Goal: Task Accomplishment & Management: Complete application form

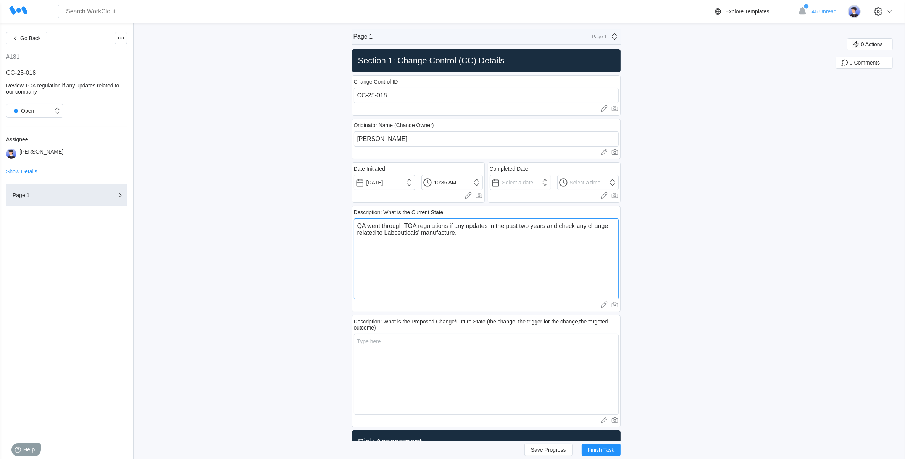
click at [473, 233] on textarea "QA went through TGA regulations if any updates in the past two years and check …" at bounding box center [486, 258] width 265 height 81
click at [483, 236] on textarea "QA went through TGA regulations if any updates in the past two years and check …" at bounding box center [486, 258] width 265 height 81
type textarea "QA went through TGA regulations if any updates in the past two years and check …"
click at [376, 346] on textarea at bounding box center [486, 374] width 265 height 81
click at [452, 340] on textarea "After reviewing TGA regulations, teh following" at bounding box center [486, 374] width 265 height 81
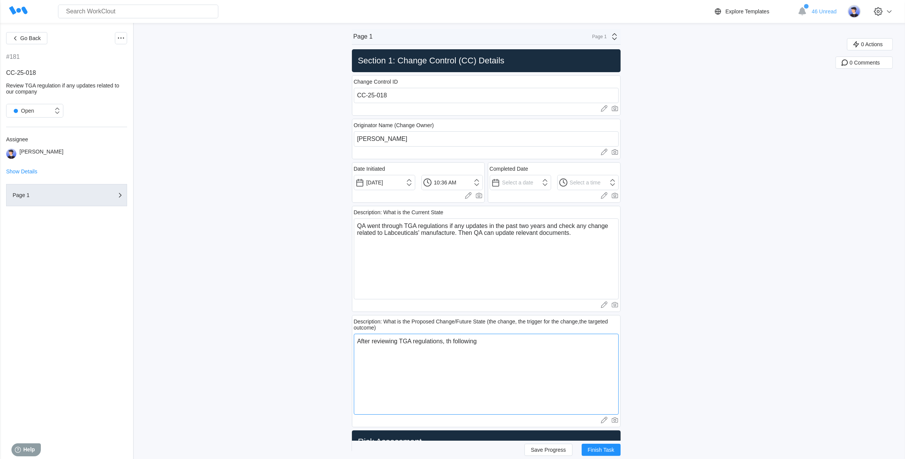
click at [455, 340] on textarea "After reviewing TGA regulations, th following" at bounding box center [486, 374] width 265 height 81
click at [491, 338] on textarea "After reviewing TGA regulations, the following" at bounding box center [486, 374] width 265 height 81
click at [386, 346] on textarea "After reviewing TGA regulations, the following change is related to Labceutical…" at bounding box center [486, 374] width 265 height 81
click at [410, 350] on textarea "After reviewing TGA regulations, the following change is related to Labceutical…" at bounding box center [486, 374] width 265 height 81
paste textarea "Exporting medicines from [GEOGRAPHIC_DATA]"
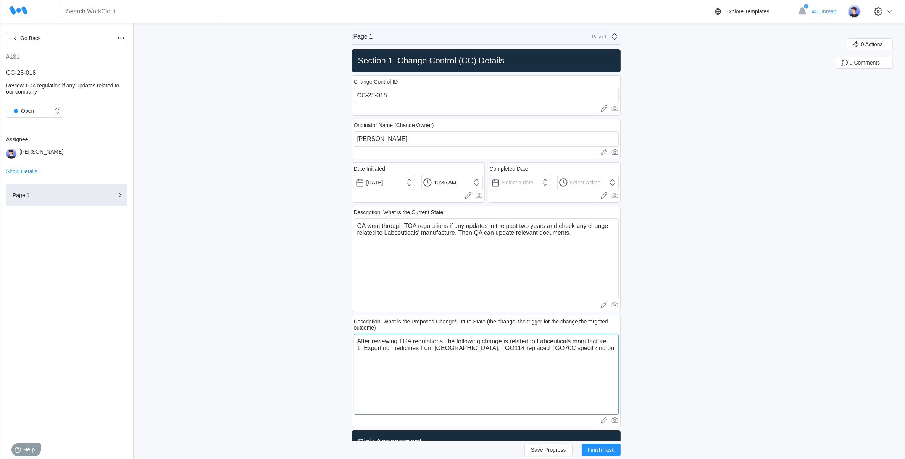
drag, startPoint x: 555, startPoint y: 348, endPoint x: 563, endPoint y: 350, distance: 9.1
click at [568, 361] on textarea "After reviewing TGA regulations, the following change is related to Labceutical…" at bounding box center [486, 374] width 265 height 81
click at [590, 351] on textarea "After reviewing TGA regulations, the following change is related to Labceutical…" at bounding box center [486, 374] width 265 height 81
drag, startPoint x: 615, startPoint y: 341, endPoint x: 360, endPoint y: 334, distance: 254.7
click at [360, 334] on textarea "After reviewing TGA regulations, the following change is related to Labceutical…" at bounding box center [486, 374] width 265 height 81
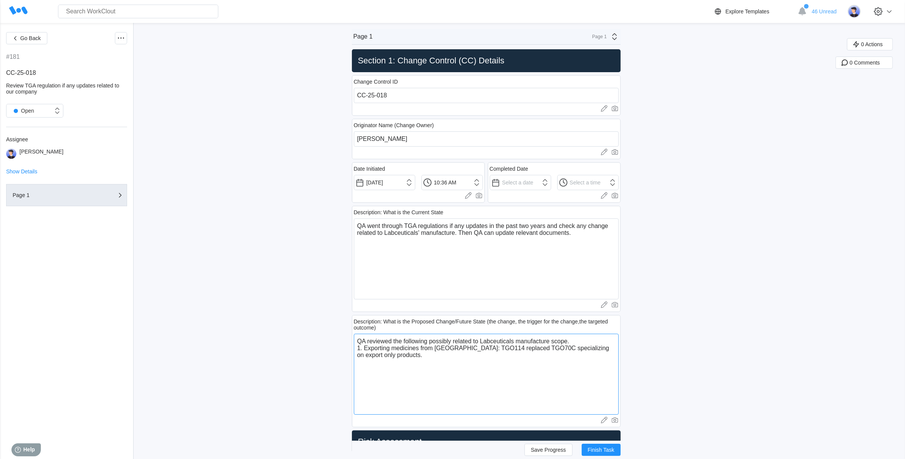
click at [434, 342] on textarea "QA reviewed the following possibly related to Labceuticals manufacture scope. 1…" at bounding box center [486, 374] width 265 height 81
click at [478, 373] on textarea "QA reviewed the following changes possibly related to Labceuticals manufacture …" at bounding box center [486, 374] width 265 height 81
click at [599, 345] on textarea "QA reviewed the following changes possibly related to Labceuticals manufacture …" at bounding box center [486, 374] width 265 height 81
click at [601, 342] on textarea "QA reviewed the following changes possibly related to Labceuticals manufacture …" at bounding box center [486, 374] width 265 height 81
click at [431, 353] on textarea "QA reviewed the following changes possibly related to Labceuticals manufacture …" at bounding box center [486, 374] width 265 height 81
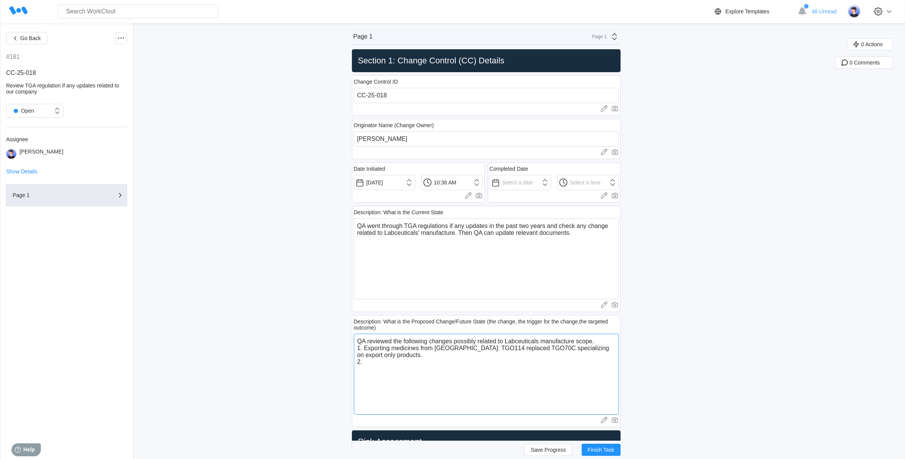
click at [396, 368] on textarea "QA reviewed the following changes possibly related to Labceuticals manufacture …" at bounding box center [486, 374] width 265 height 81
click at [425, 365] on textarea "QA reviewed the following changes possibly related to Labceuticals manufacture …" at bounding box center [486, 374] width 265 height 81
click at [445, 361] on textarea "QA reviewed the following changes possibly related to Labceuticals manufacture …" at bounding box center [486, 374] width 265 height 81
click at [444, 352] on textarea "QA reviewed the following changes possibly related to Labceuticals manufacture …" at bounding box center [486, 374] width 265 height 81
click at [478, 363] on textarea "QA reviewed the following changes possibly related to Labceuticals manufacture …" at bounding box center [486, 374] width 265 height 81
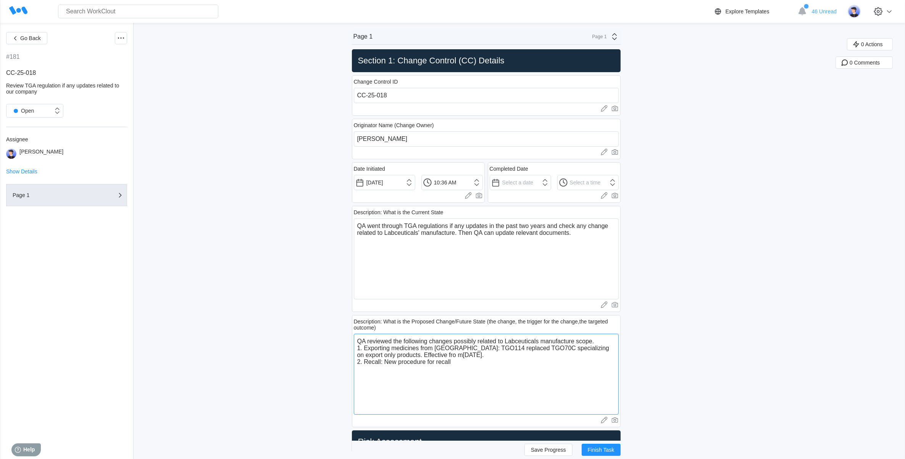
click at [471, 367] on textarea "QA reviewed the following changes possibly related to Labceuticals manufacture …" at bounding box center [486, 374] width 265 height 81
click at [589, 362] on textarea "QA reviewed the following changes possibly related to Labceuticals manufacture …" at bounding box center [486, 374] width 265 height 81
click at [561, 371] on textarea "QA reviewed the following changes possibly related to Labceuticals manufacture …" at bounding box center [486, 374] width 265 height 81
drag, startPoint x: 562, startPoint y: 372, endPoint x: 525, endPoint y: 371, distance: 36.7
click at [525, 371] on textarea "QA reviewed the following changes possibly related to Labceuticals manufacture …" at bounding box center [486, 374] width 265 height 81
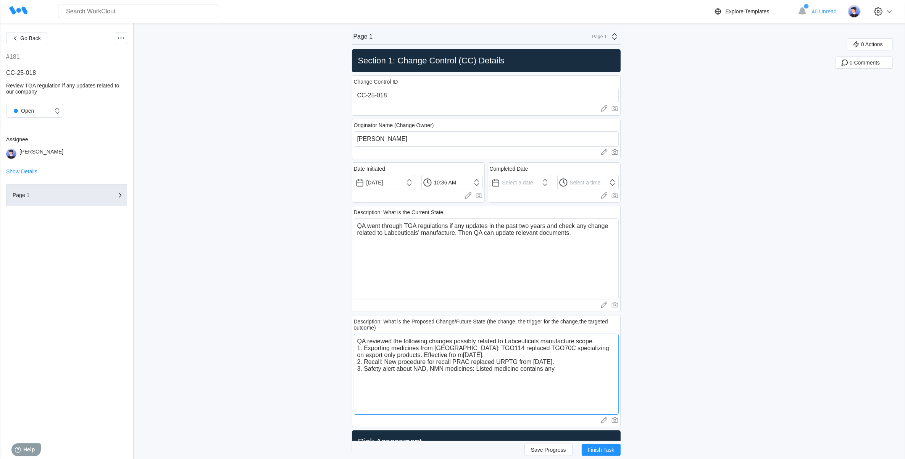
click at [569, 375] on textarea "QA reviewed the following changes possibly related to Labceuticals manufacture …" at bounding box center [486, 374] width 265 height 81
click at [468, 380] on textarea "QA reviewed the following changes possibly related to Labceuticals manufacture …" at bounding box center [486, 374] width 265 height 81
click at [421, 355] on textarea "QA reviewed the following changes possibly related to Labceuticals manufacture …" at bounding box center [486, 374] width 265 height 81
click at [426, 358] on textarea "QA reviewed the following changes possibly related to Labceuticals manufacture …" at bounding box center [486, 374] width 265 height 81
click at [472, 384] on textarea "QA reviewed the following changes possibly related to Labceuticals manufacture …" at bounding box center [486, 374] width 265 height 81
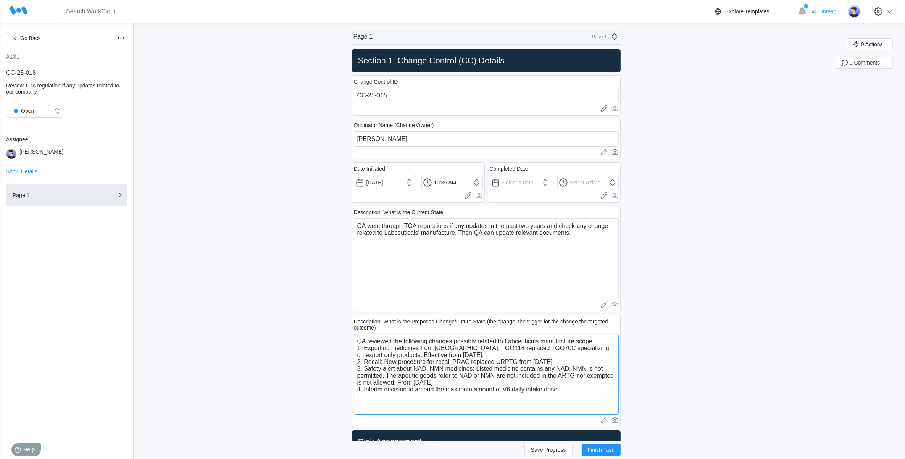
click at [514, 391] on textarea "QA reviewed the following changes possibly related to Labceuticals manufacture …" at bounding box center [486, 374] width 265 height 81
click at [616, 394] on textarea "QA reviewed the following changes possibly related to Labceuticals manufacture …" at bounding box center [486, 374] width 265 height 81
click at [613, 391] on textarea "QA reviewed the following changes possibly related to Labceuticals manufacture …" at bounding box center [486, 374] width 265 height 81
click at [515, 392] on textarea "QA reviewed the following changes possibly related to Labceuticals manufacture …" at bounding box center [486, 374] width 265 height 81
drag, startPoint x: 422, startPoint y: 401, endPoint x: 392, endPoint y: 400, distance: 30.6
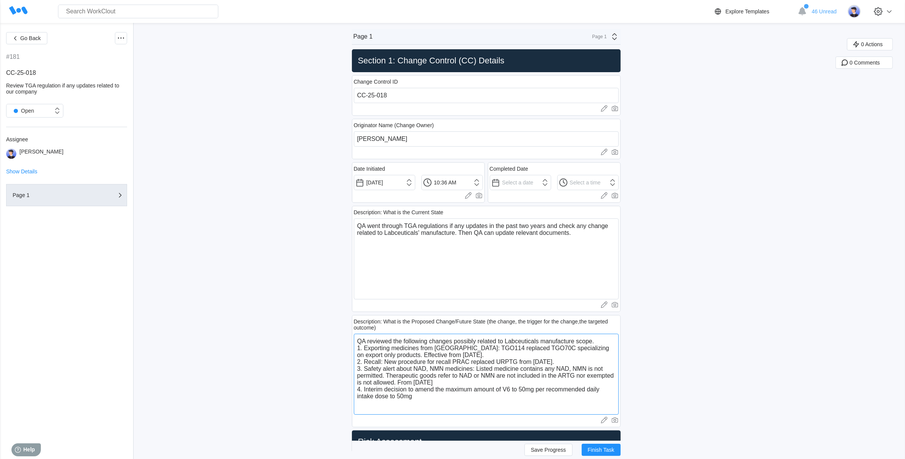
click at [392, 400] on textarea "QA reviewed the following changes possibly related to Labceuticals manufacture …" at bounding box center [486, 374] width 265 height 81
type textarea "QA reviewed the following changes possibly related to Labceuticals manufacture …"
